Goal: Task Accomplishment & Management: Complete application form

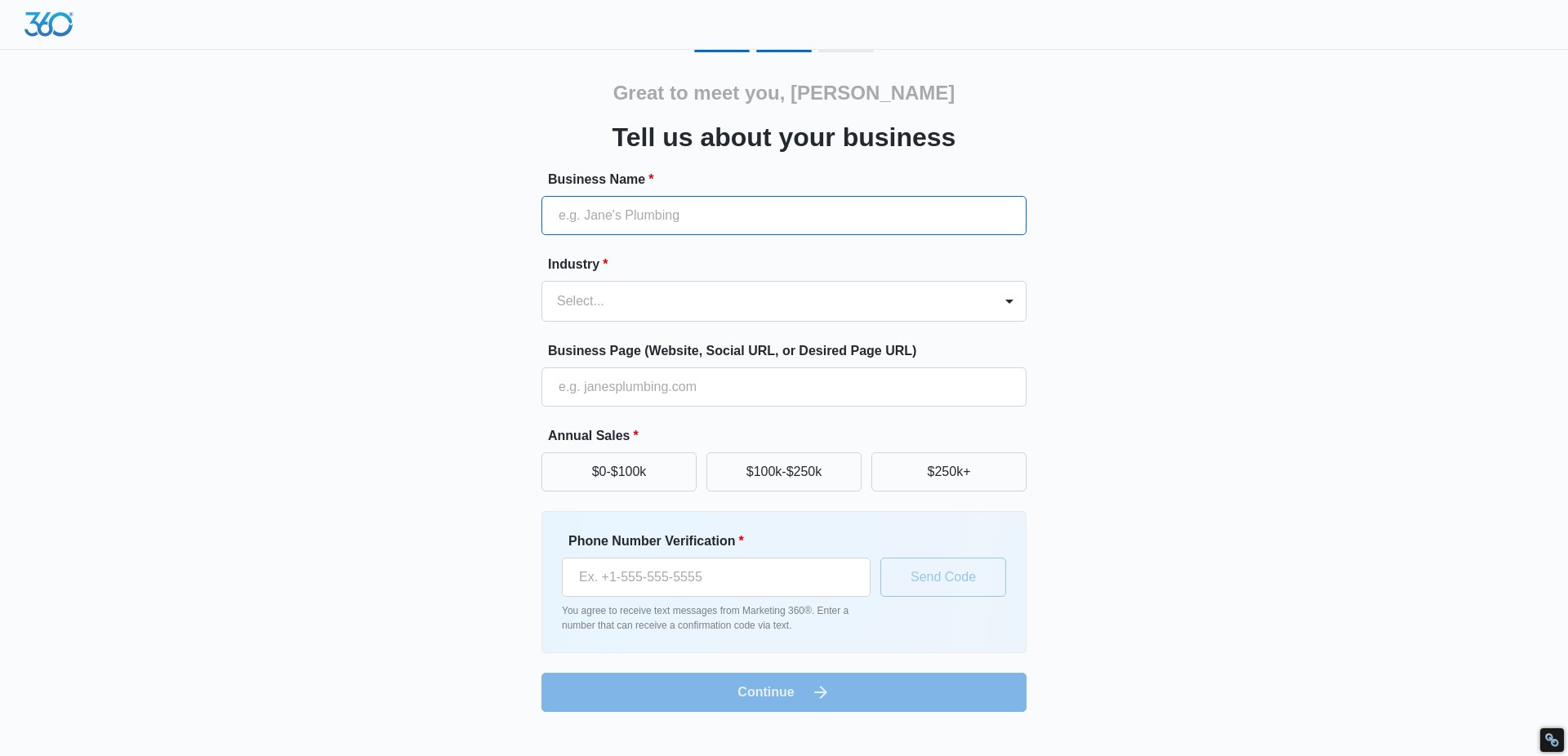
click at [666, 214] on input "Business Name *" at bounding box center [783, 215] width 485 height 39
type input "[PERSON_NAME]"
type input "0480284137"
click at [633, 318] on div "Select..." at bounding box center [767, 300] width 450 height 39
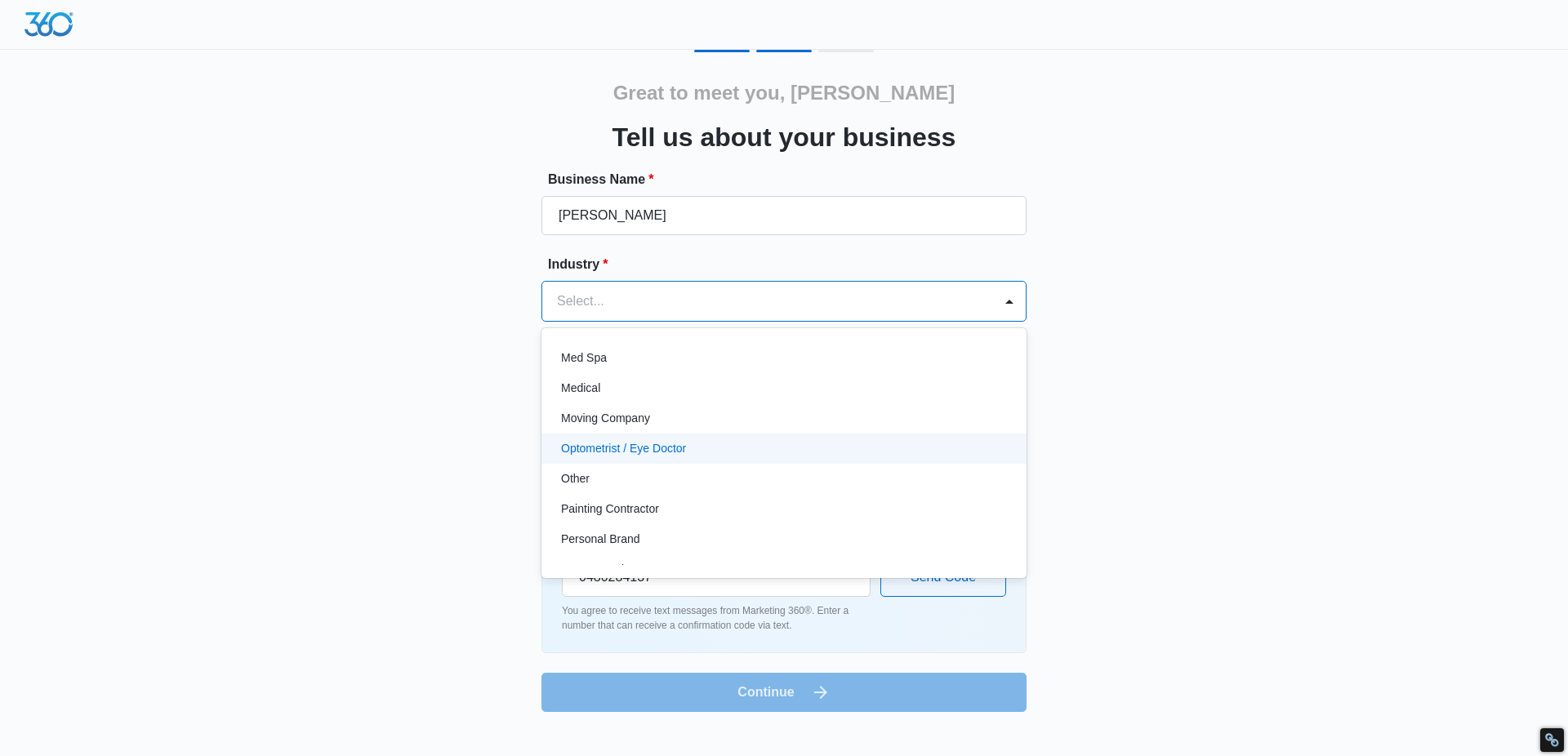
scroll to position [881, 0]
click at [638, 452] on div "Other" at bounding box center [782, 445] width 443 height 17
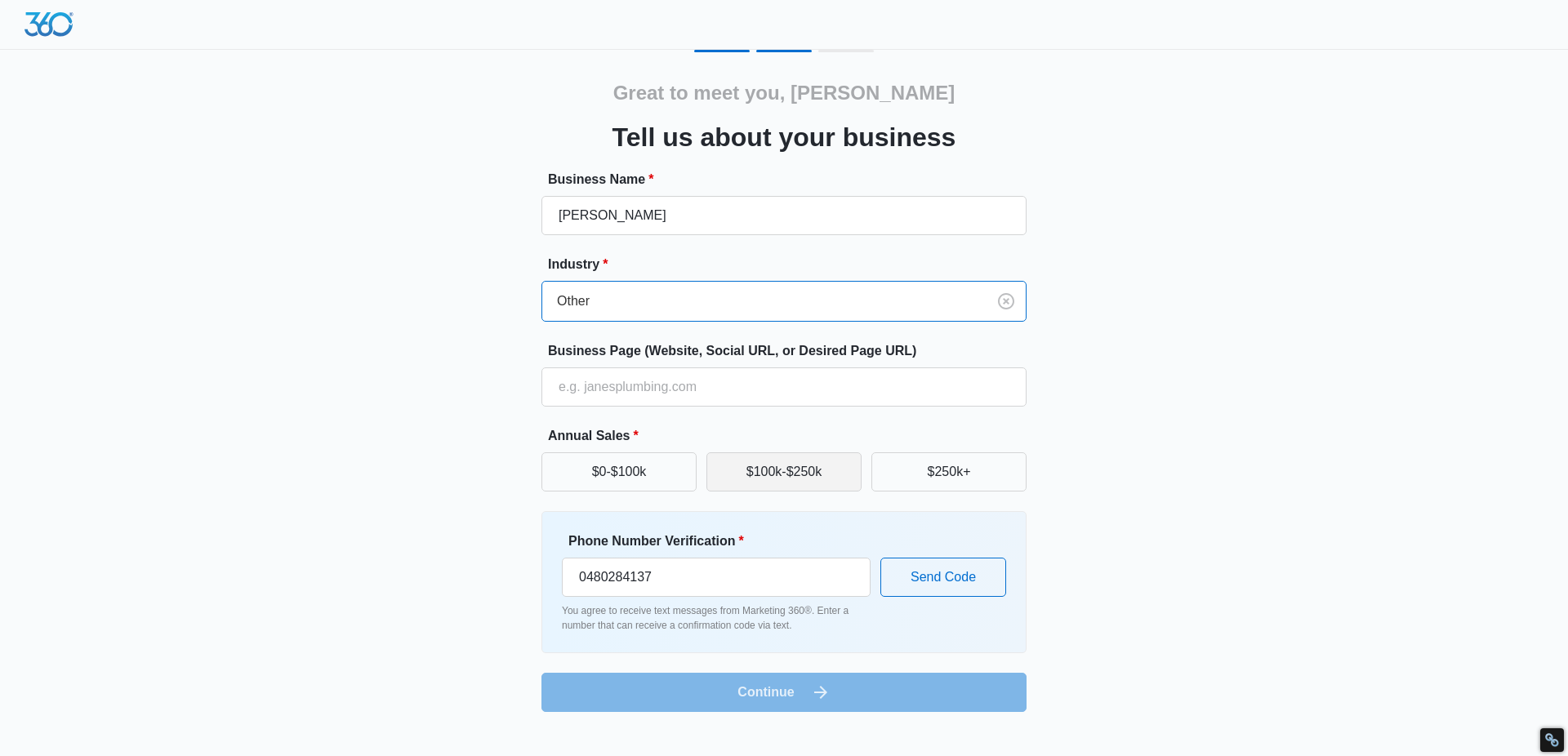
click at [759, 476] on button "$100k-$250k" at bounding box center [784, 471] width 155 height 39
click at [795, 685] on form "Business Name * [PERSON_NAME] Industry * Other Business Page (Website, Social U…" at bounding box center [783, 441] width 485 height 542
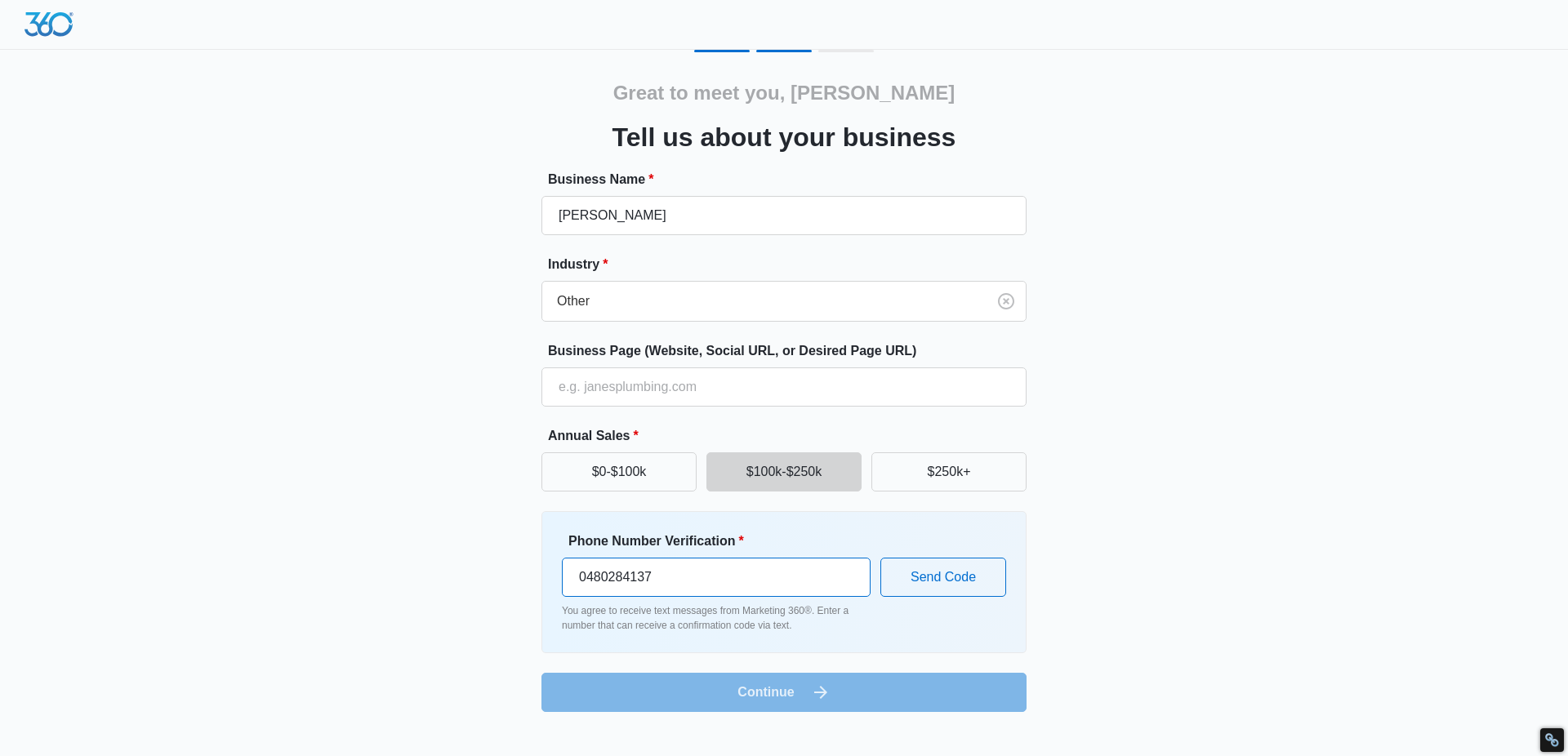
drag, startPoint x: 690, startPoint y: 591, endPoint x: 517, endPoint y: 567, distance: 174.7
click at [521, 577] on div "Great to meet you, [PERSON_NAME] Tell us about your business Business Name * Az…" at bounding box center [783, 381] width 980 height 662
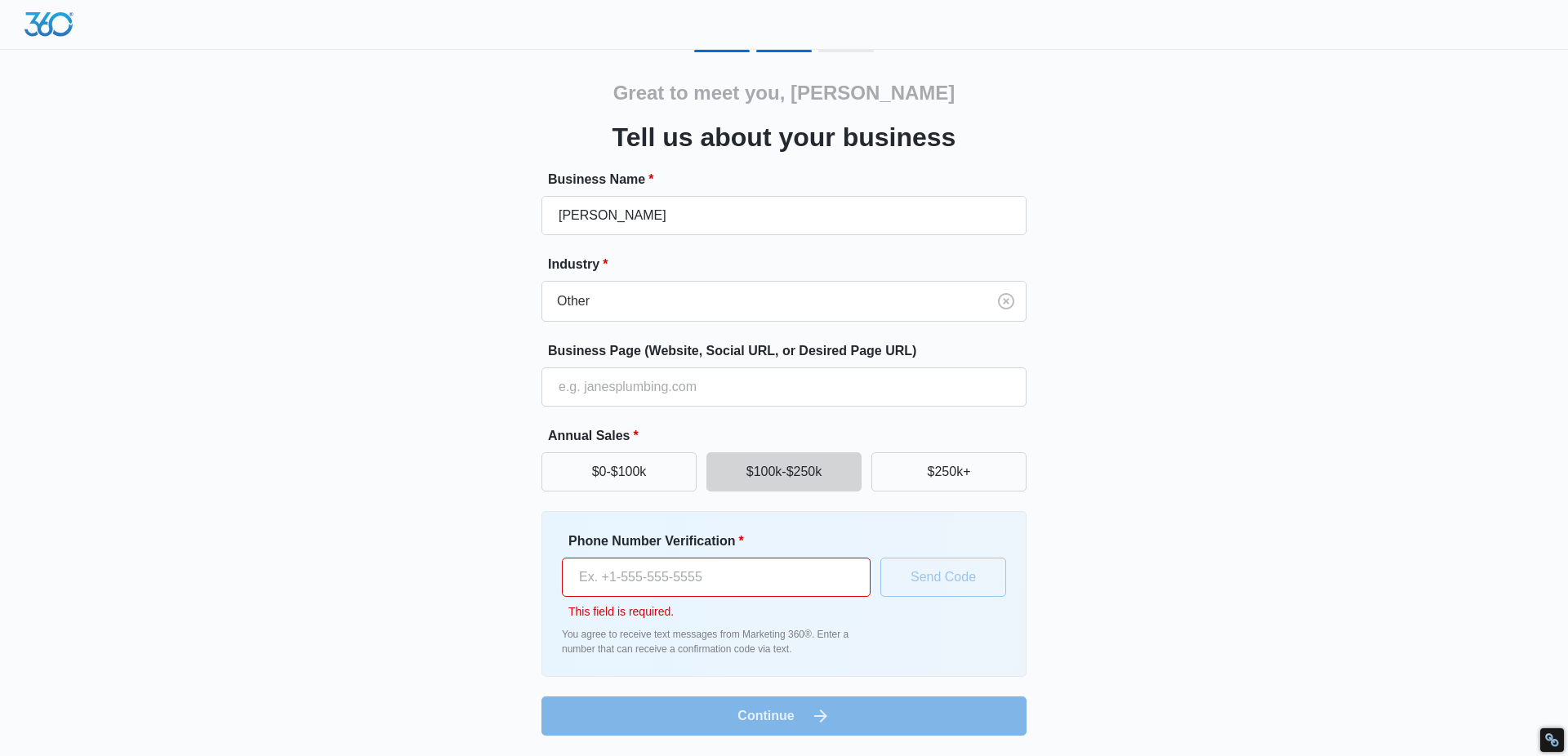
type input "0480284137"
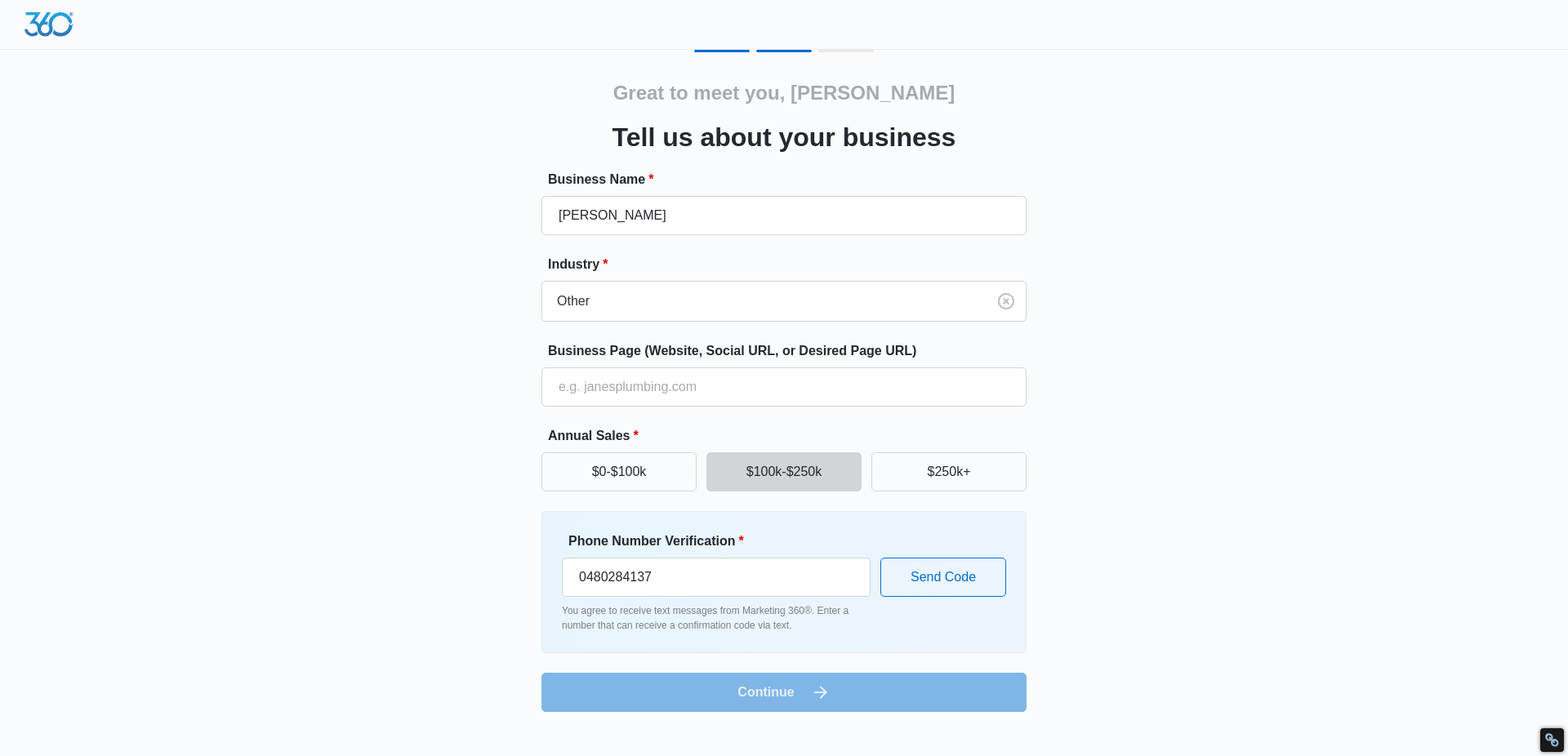
click at [805, 680] on form "Business Name * [PERSON_NAME] Industry * Other Business Page (Website, Social U…" at bounding box center [783, 441] width 485 height 542
